Goal: Transaction & Acquisition: Download file/media

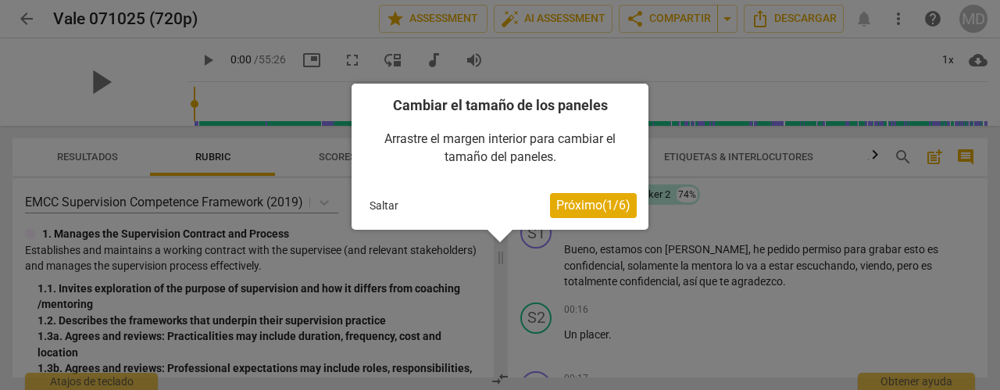
click at [383, 201] on button "Saltar" at bounding box center [383, 205] width 41 height 23
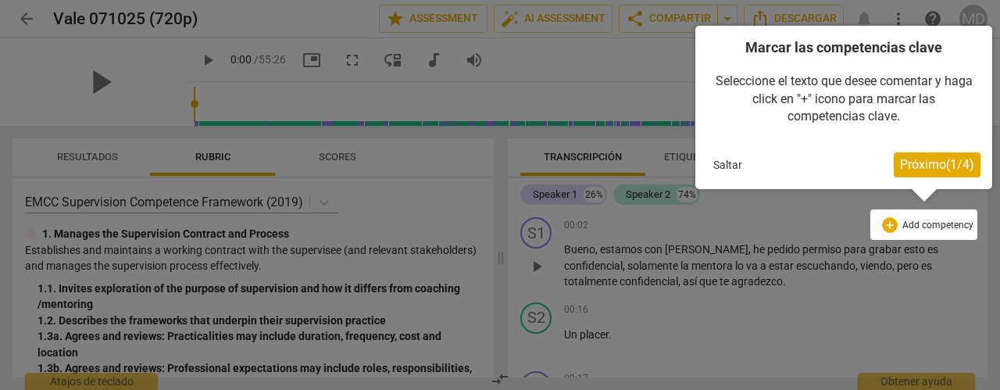
click at [767, 295] on div at bounding box center [500, 195] width 1000 height 390
click at [736, 162] on button "Saltar" at bounding box center [727, 164] width 41 height 23
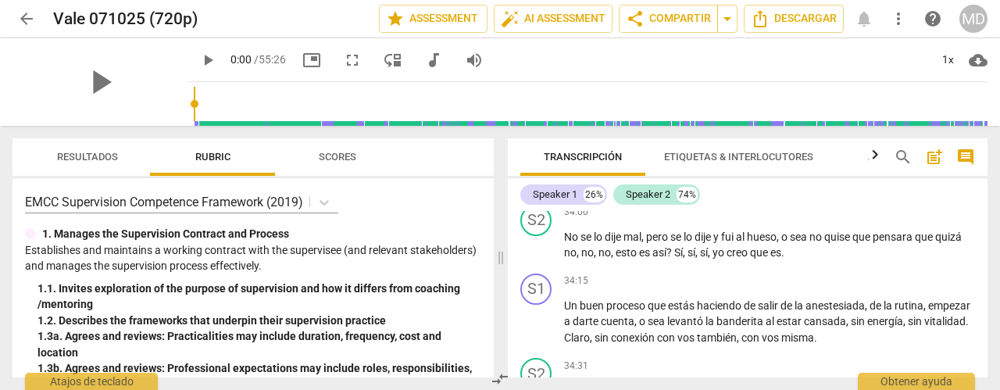
drag, startPoint x: 566, startPoint y: 248, endPoint x: 834, endPoint y: 390, distance: 302.9
click at [834, 0] on html "arrow_back Vale 071025 (720p) edit star Assessment auto_fix_high AI Assessment …" at bounding box center [500, 0] width 1000 height 0
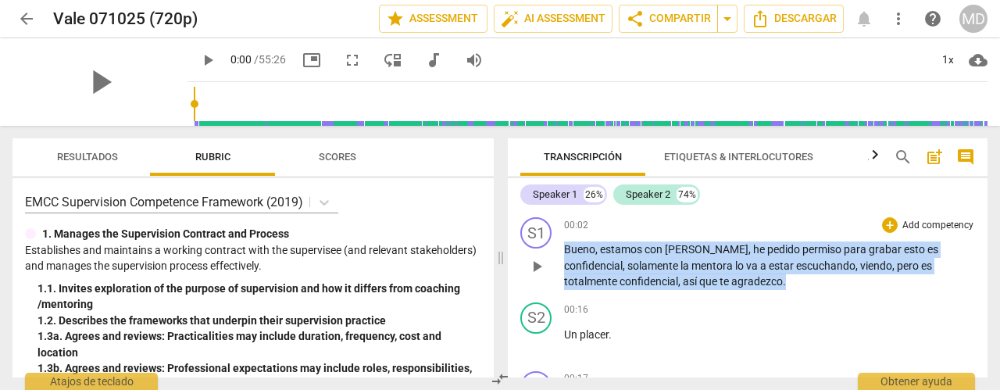
click at [757, 223] on div "00:02 + Add competency keyboard_arrow_right" at bounding box center [769, 225] width 411 height 16
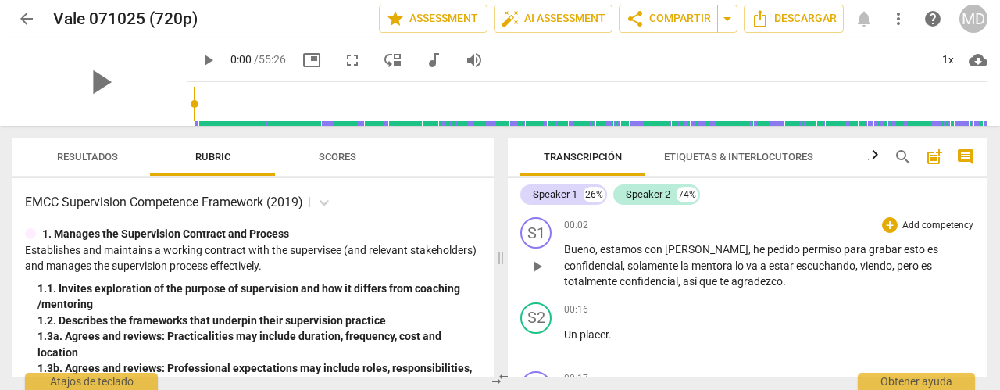
click at [612, 235] on div "00:02 + Add competency keyboard_arrow_right Bueno , estamos con [PERSON_NAME] ,…" at bounding box center [769, 253] width 411 height 73
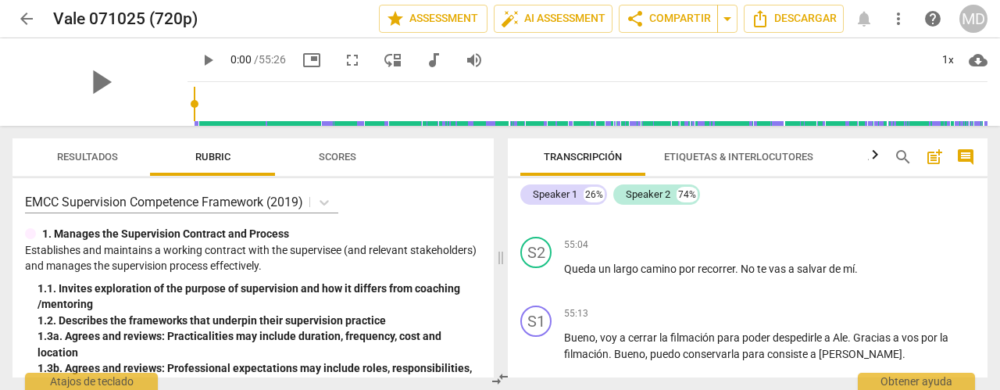
scroll to position [16936, 0]
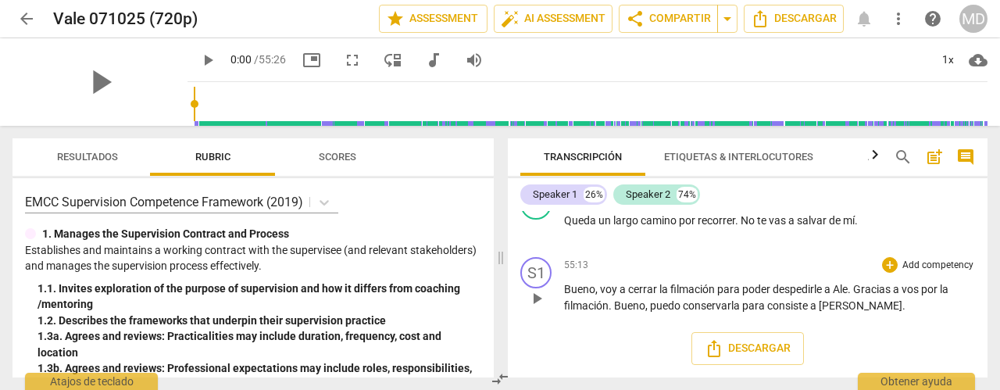
drag, startPoint x: 566, startPoint y: 250, endPoint x: 856, endPoint y: 309, distance: 296.4
click at [856, 309] on div "S1 play_arrow pause 00:02 + Add competency keyboard_arrow_right Bueno , estamos…" at bounding box center [748, 294] width 480 height 166
click at [855, 309] on p "[PERSON_NAME] , voy a cerrar la filmación para poder despedirle a Ale . Gracias…" at bounding box center [769, 297] width 411 height 32
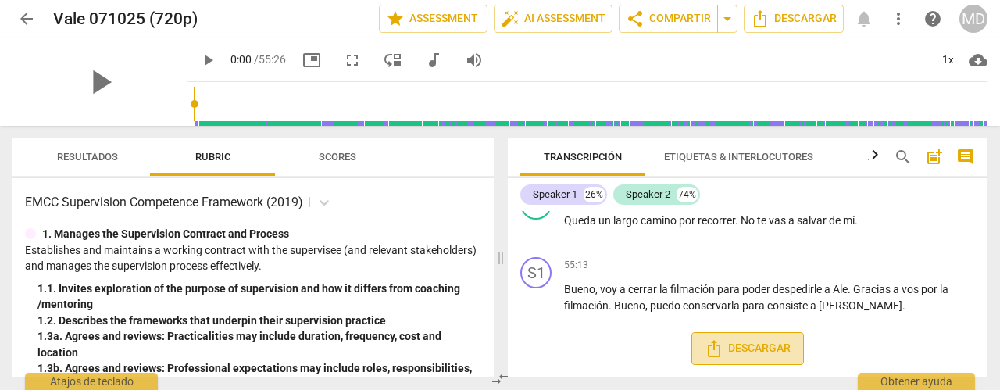
click at [748, 344] on span "Descargar" at bounding box center [748, 348] width 86 height 19
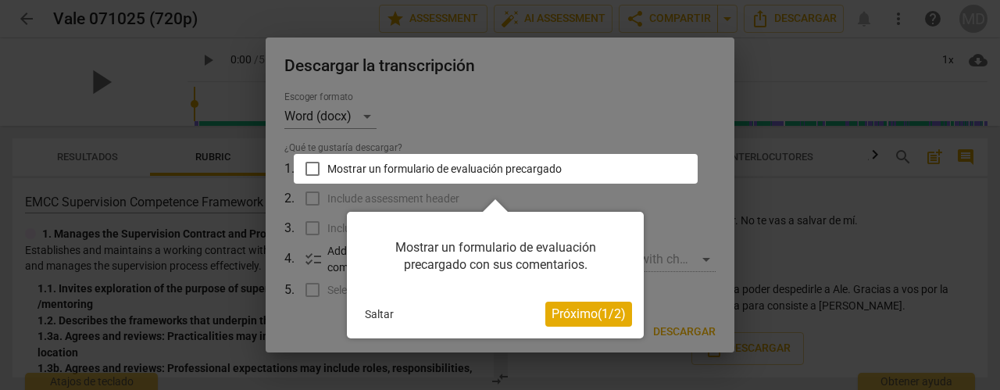
click at [369, 315] on button "Saltar" at bounding box center [379, 313] width 41 height 23
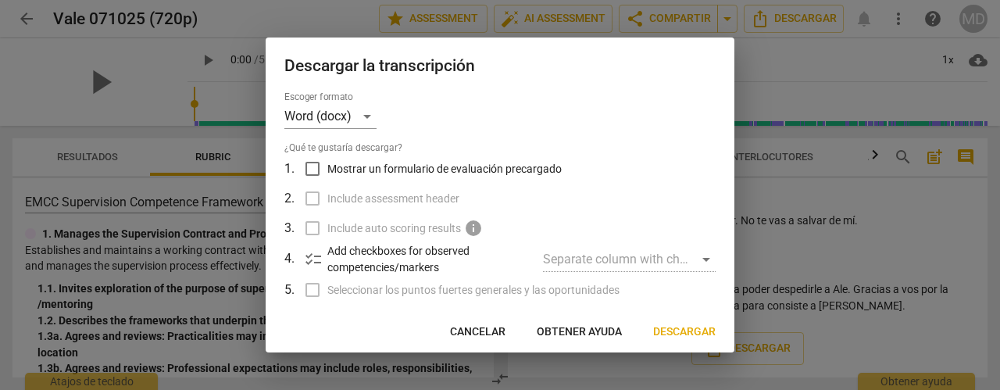
drag, startPoint x: 728, startPoint y: 191, endPoint x: 733, endPoint y: 302, distance: 111.0
click at [733, 302] on div "Escoger formato Word (docx) ¿Qué te gustaría descargar? 1 . Mostrar un formular…" at bounding box center [500, 201] width 469 height 221
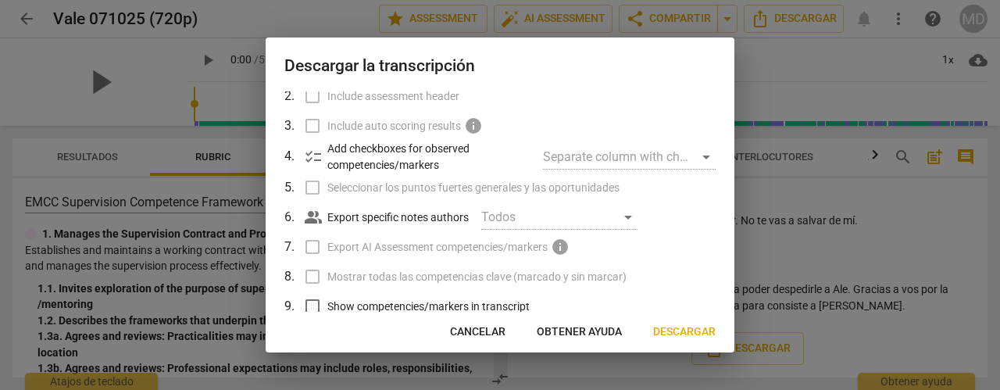
scroll to position [202, 0]
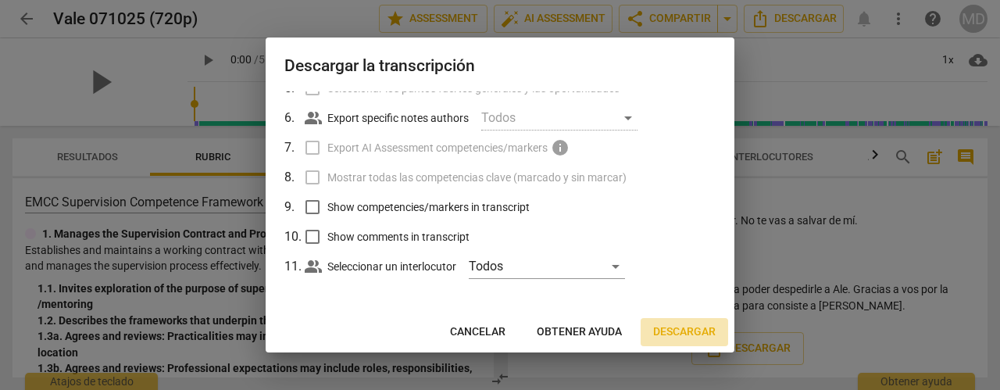
click at [697, 332] on span "Descargar" at bounding box center [684, 332] width 62 height 16
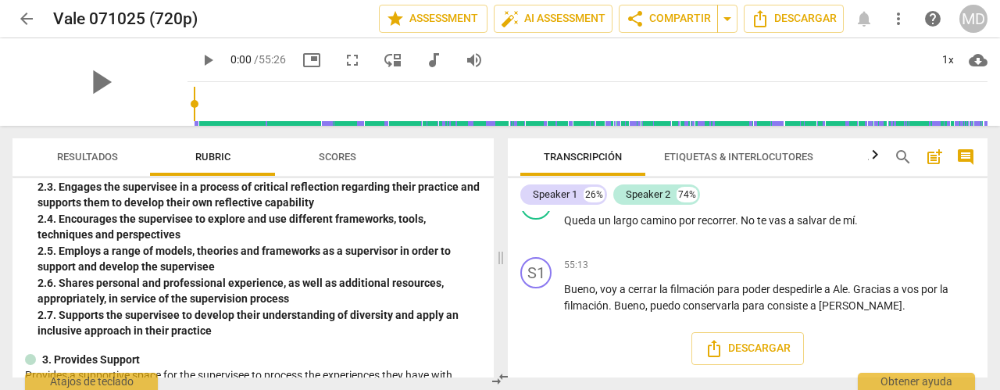
scroll to position [559, 0]
